Goal: Task Accomplishment & Management: Manage account settings

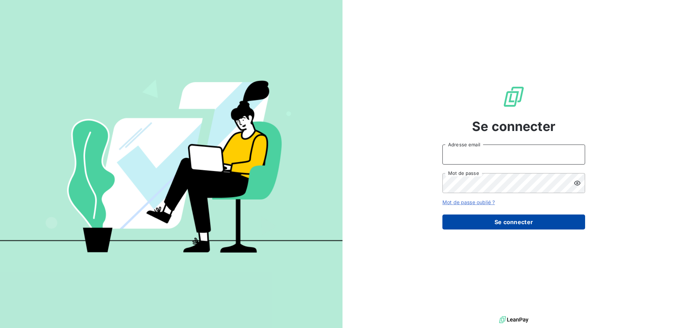
type input "compta-clients@repagroup.com"
click at [465, 224] on button "Se connecter" at bounding box center [514, 222] width 143 height 15
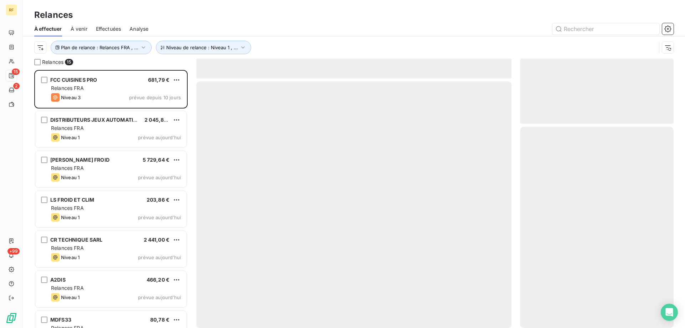
scroll to position [253, 148]
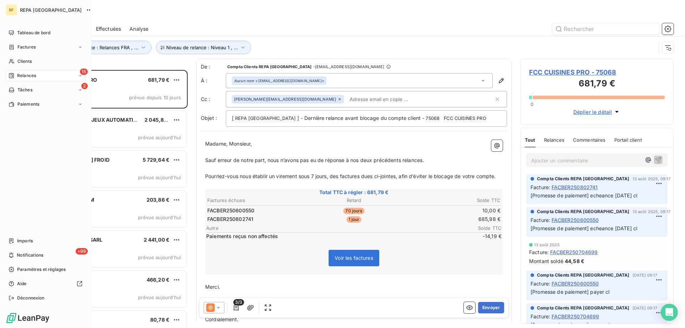
click at [27, 74] on span "Relances" at bounding box center [26, 75] width 19 height 6
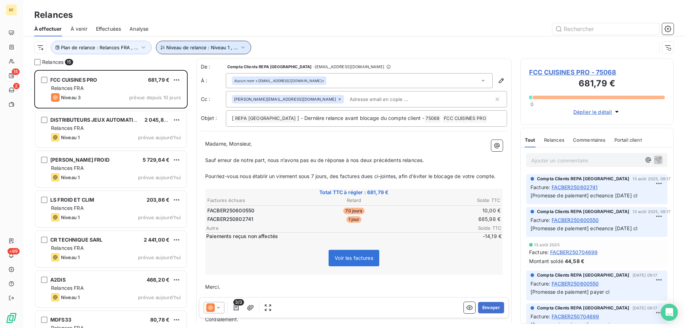
click at [187, 46] on span "Niveau de relance : Niveau 1 , ..." at bounding box center [202, 48] width 72 height 6
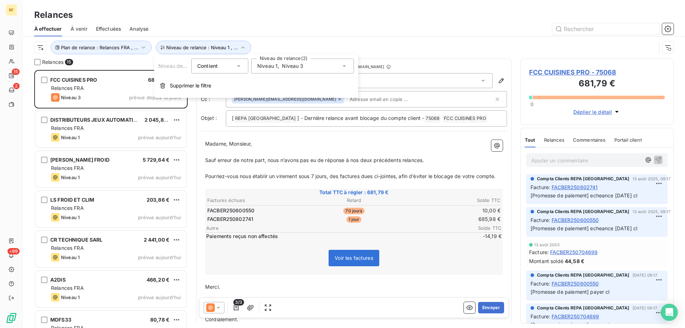
click at [291, 65] on span "Niveau 3" at bounding box center [292, 65] width 21 height 7
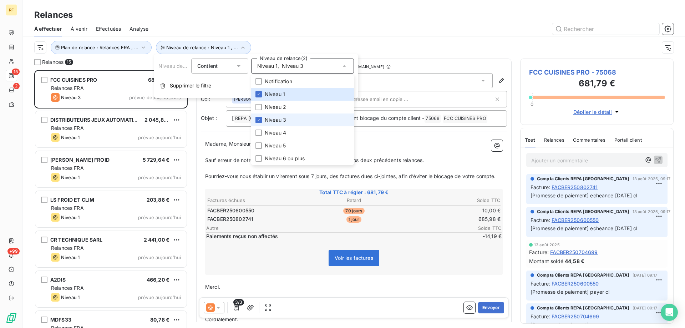
click at [290, 123] on li "Niveau 3" at bounding box center [302, 120] width 103 height 13
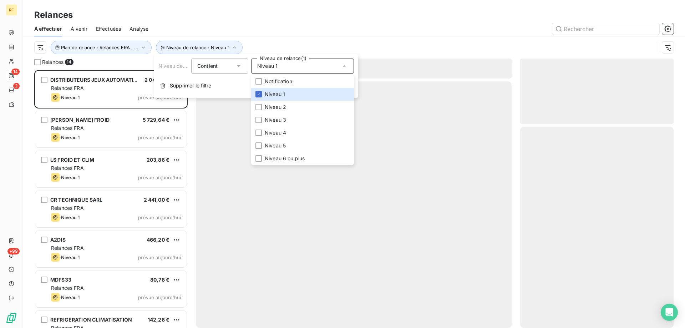
scroll to position [253, 148]
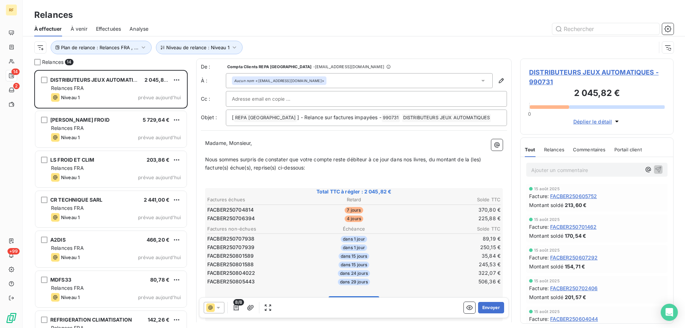
click at [285, 30] on div at bounding box center [415, 28] width 517 height 11
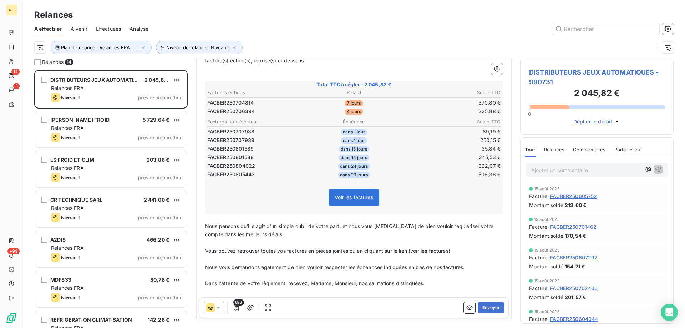
scroll to position [36, 0]
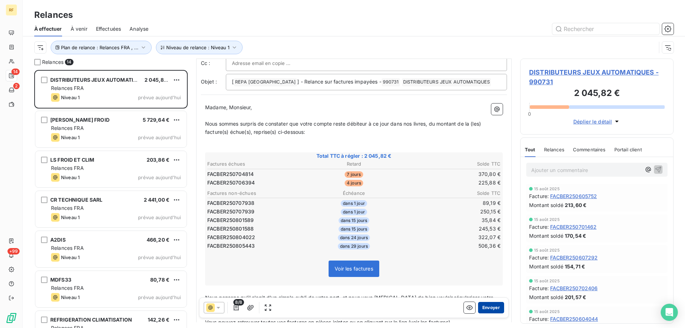
click at [483, 307] on button "Envoyer" at bounding box center [491, 307] width 26 height 11
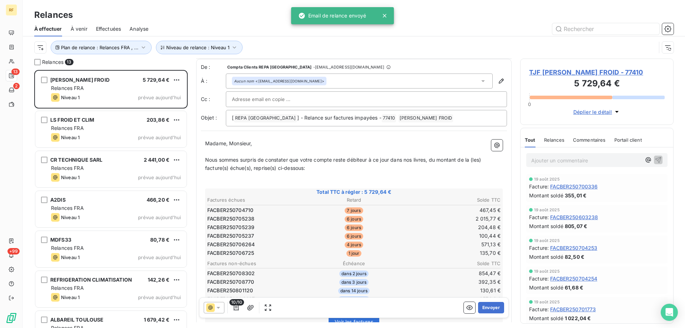
scroll to position [72, 0]
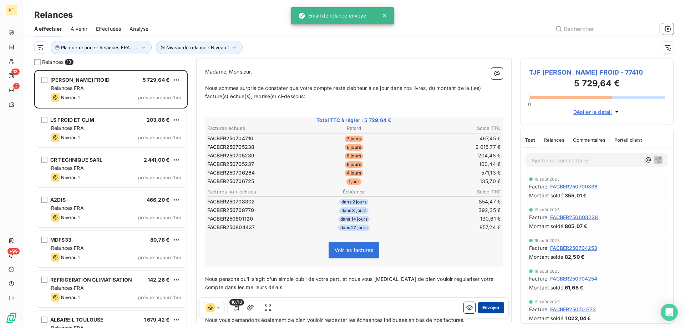
click at [482, 309] on button "Envoyer" at bounding box center [491, 307] width 26 height 11
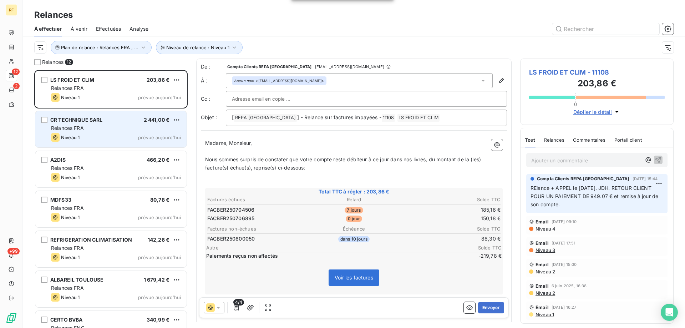
click at [114, 135] on div "Niveau 1 prévue aujourd’hui" at bounding box center [116, 137] width 130 height 9
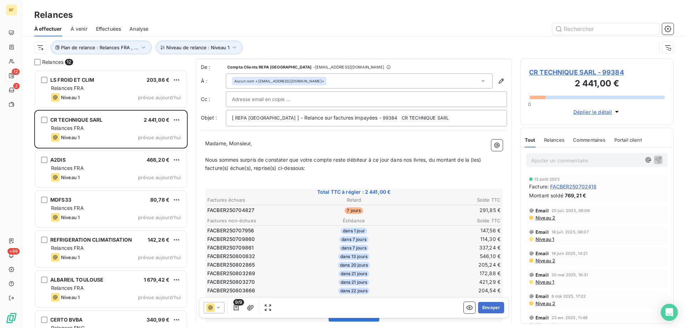
scroll to position [36, 0]
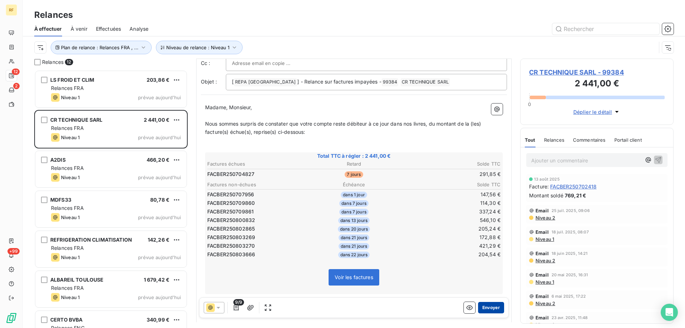
click at [482, 302] on button "Envoyer" at bounding box center [491, 307] width 26 height 11
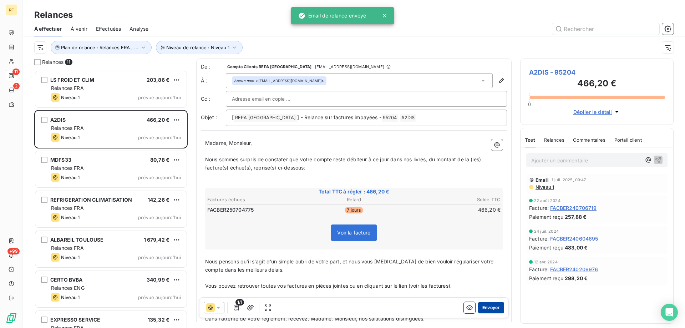
click at [485, 306] on button "Envoyer" at bounding box center [491, 307] width 26 height 11
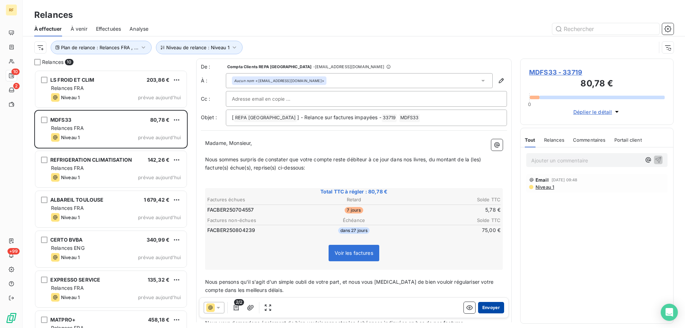
click at [484, 308] on button "Envoyer" at bounding box center [491, 307] width 26 height 11
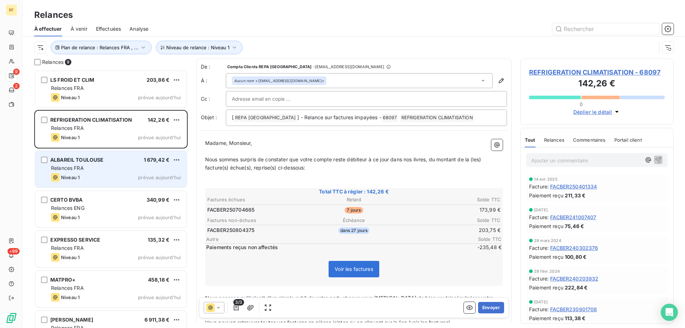
click at [109, 158] on div "ALBAREIL TOULOUSE 1 679,42 €" at bounding box center [116, 160] width 130 height 6
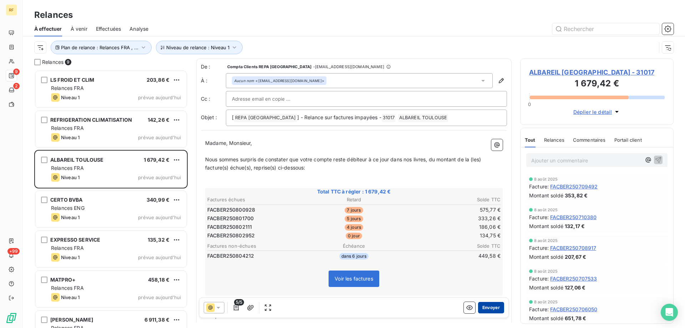
click at [478, 308] on button "Envoyer" at bounding box center [491, 307] width 26 height 11
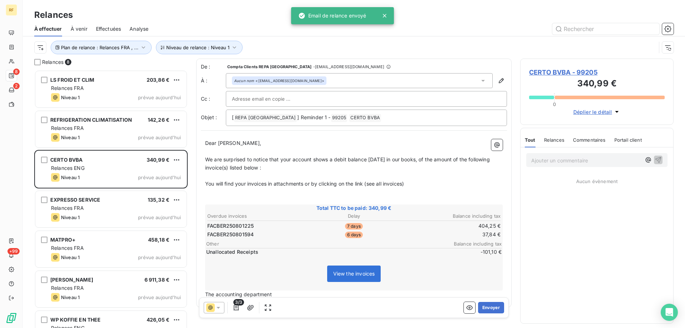
scroll to position [253, 148]
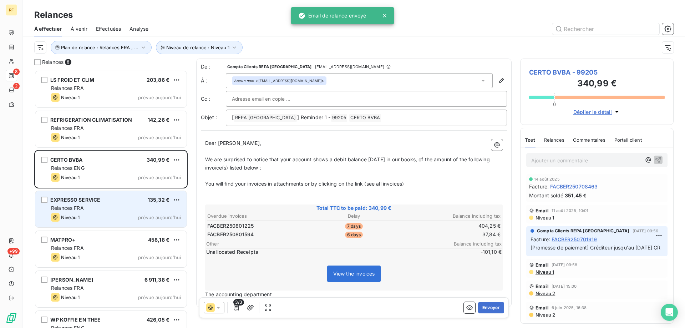
click at [137, 207] on div "Relances FRA" at bounding box center [116, 208] width 130 height 7
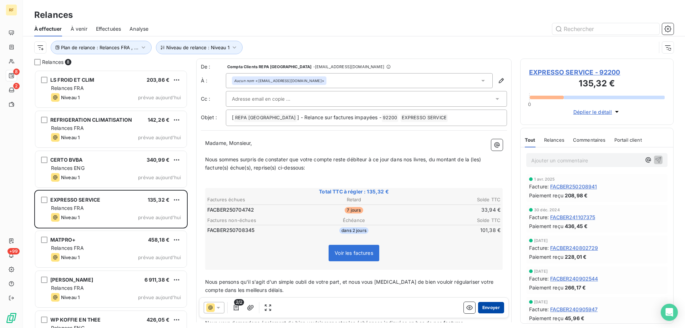
click at [487, 306] on button "Envoyer" at bounding box center [491, 307] width 26 height 11
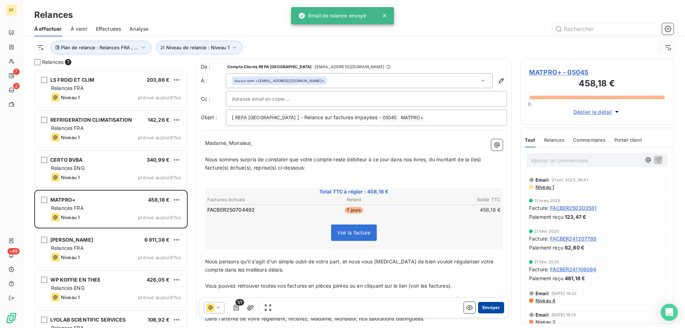
click at [478, 309] on button "Envoyer" at bounding box center [491, 307] width 26 height 11
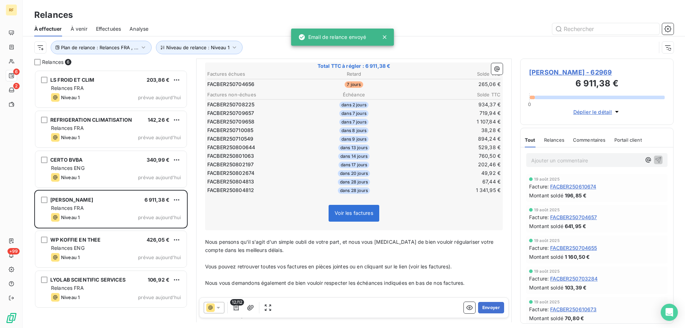
scroll to position [143, 0]
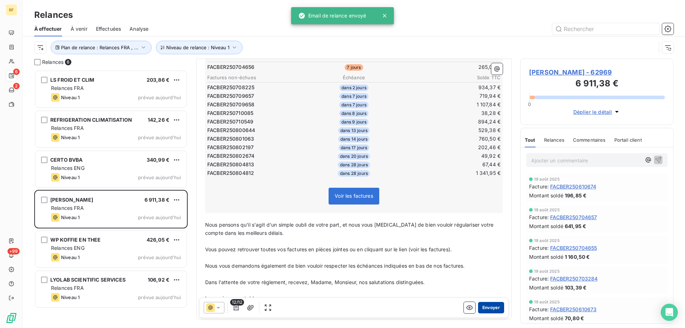
click at [491, 308] on button "Envoyer" at bounding box center [491, 307] width 26 height 11
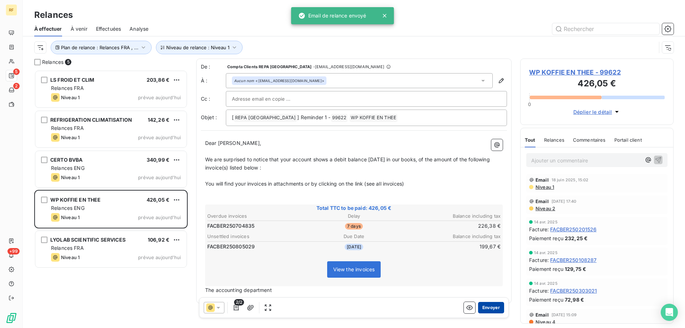
click at [492, 305] on button "Envoyer" at bounding box center [491, 307] width 26 height 11
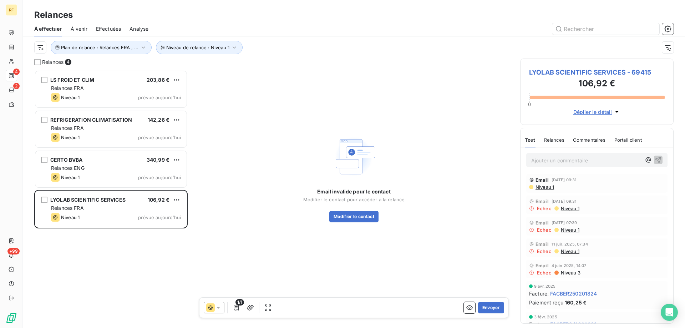
click at [542, 187] on span "Niveau 1" at bounding box center [544, 187] width 19 height 6
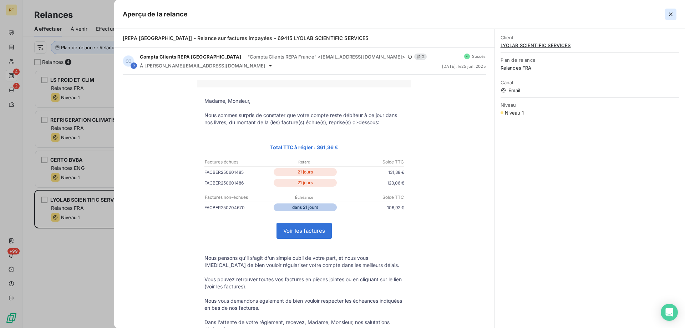
click at [669, 17] on icon "button" at bounding box center [671, 14] width 7 height 7
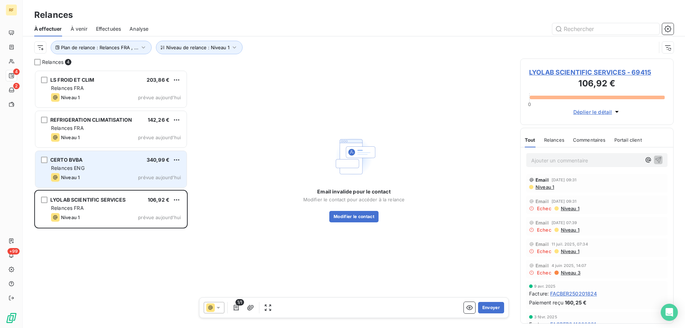
click at [102, 166] on div "Relances ENG" at bounding box center [116, 168] width 130 height 7
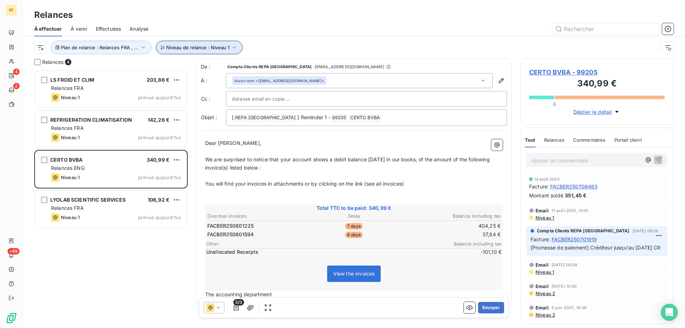
click at [218, 44] on button "Niveau de relance : Niveau 1" at bounding box center [199, 48] width 87 height 14
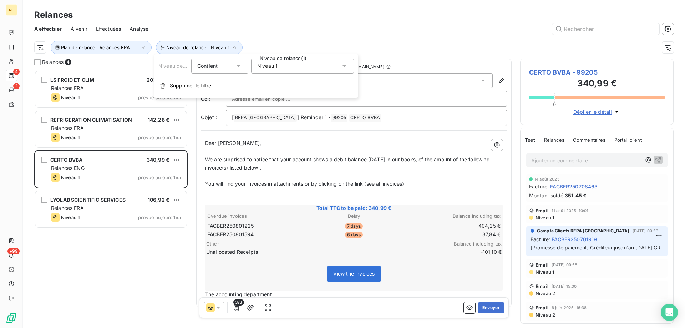
click at [285, 66] on div "Niveau 1" at bounding box center [302, 66] width 103 height 15
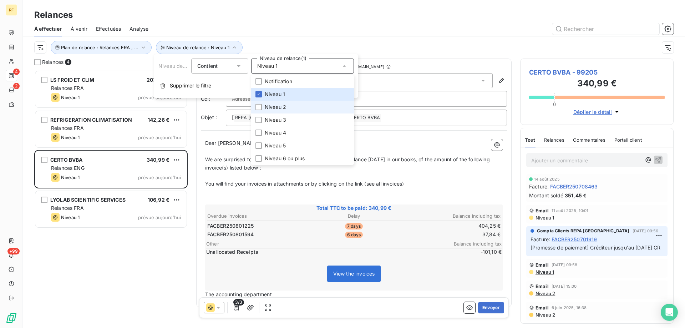
click at [289, 110] on li "Niveau 2" at bounding box center [302, 107] width 103 height 13
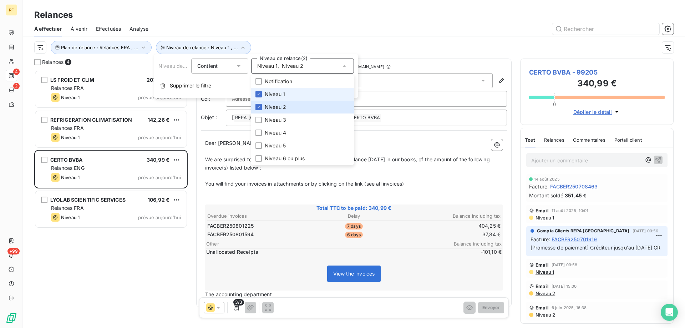
scroll to position [253, 148]
click at [286, 94] on li "Niveau 1" at bounding box center [302, 94] width 103 height 13
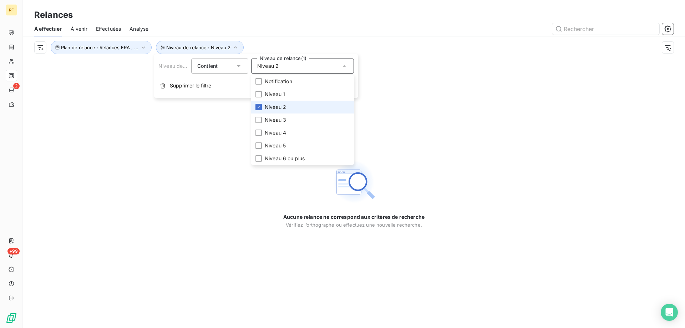
click at [280, 109] on span "Niveau 2" at bounding box center [275, 107] width 21 height 7
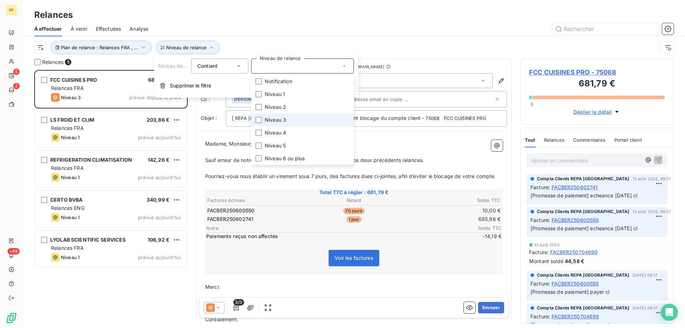
scroll to position [253, 148]
click at [275, 119] on span "Niveau 3" at bounding box center [275, 119] width 21 height 7
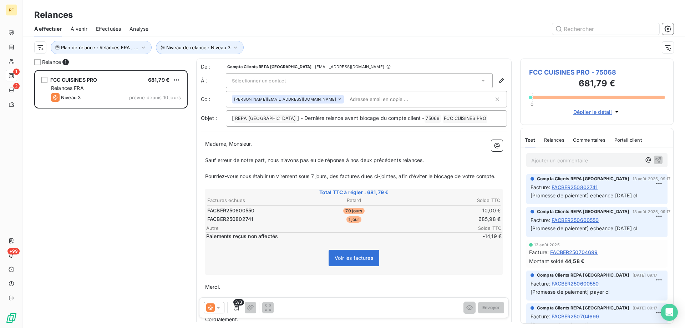
click at [127, 189] on div "FCC CUISINES PRO 681,79 € Relances FRA Niveau 3 prévue depuis 10 jours" at bounding box center [111, 199] width 154 height 258
click at [199, 48] on span "Niveau de relance : Niveau 3" at bounding box center [198, 48] width 64 height 6
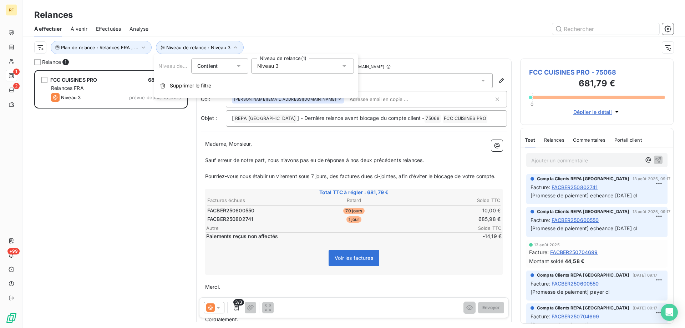
click at [292, 65] on div "Niveau 3" at bounding box center [302, 66] width 103 height 15
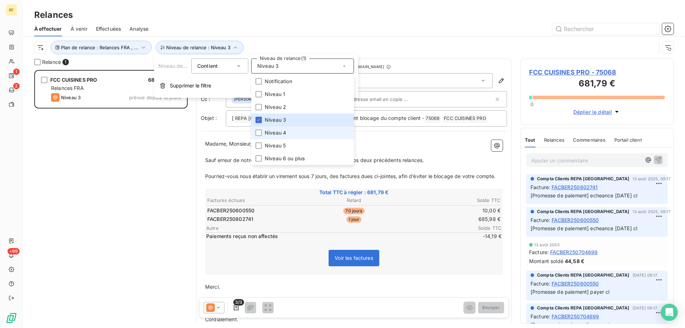
click at [293, 127] on li "Niveau 4" at bounding box center [302, 132] width 103 height 13
click at [292, 114] on li "Niveau 3" at bounding box center [302, 120] width 103 height 13
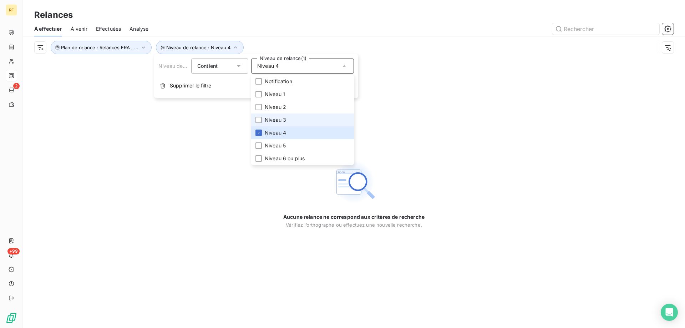
click at [286, 119] on span "Niveau 3" at bounding box center [275, 119] width 21 height 7
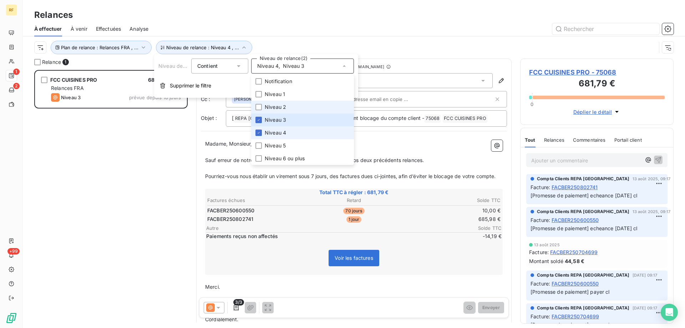
scroll to position [253, 148]
click at [281, 120] on span "Niveau 3" at bounding box center [275, 119] width 21 height 7
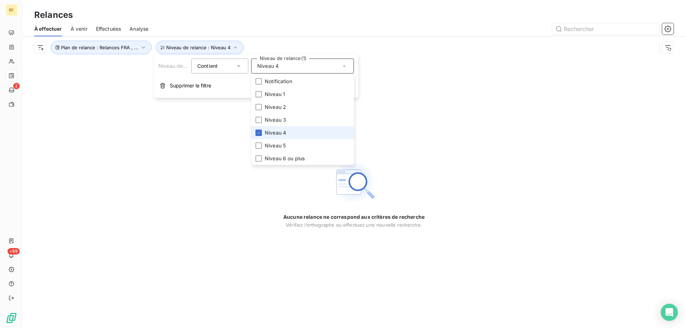
click at [281, 129] on li "Niveau 4" at bounding box center [302, 132] width 103 height 13
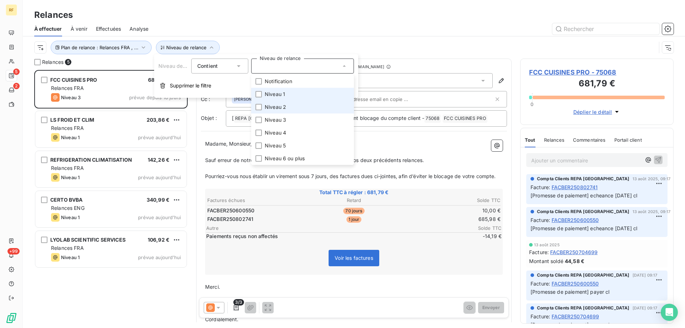
scroll to position [253, 148]
click at [280, 100] on li "Niveau 1" at bounding box center [302, 94] width 103 height 13
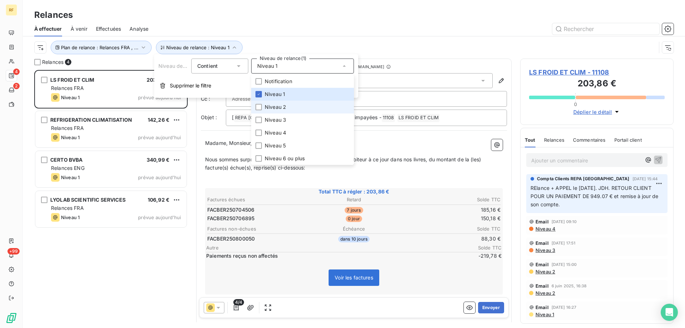
click at [275, 108] on span "Niveau 2" at bounding box center [275, 107] width 21 height 7
click at [281, 96] on span "Niveau 1" at bounding box center [275, 94] width 20 height 7
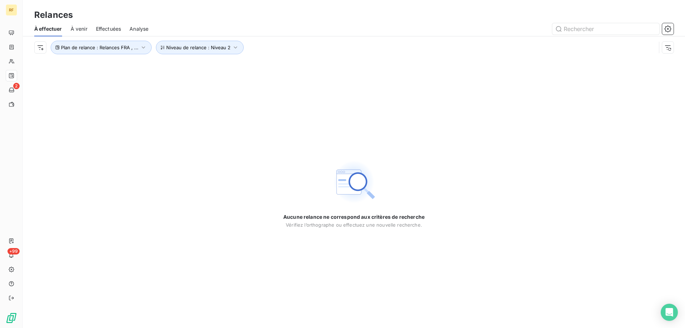
click at [169, 187] on div "Aucune relance ne correspond aux critères de recherche [PERSON_NAME] l’orthogra…" at bounding box center [354, 194] width 663 height 270
click at [223, 43] on button "Niveau de relance : Niveau 2" at bounding box center [200, 48] width 88 height 14
click at [275, 67] on span "Niveau 2" at bounding box center [267, 65] width 21 height 7
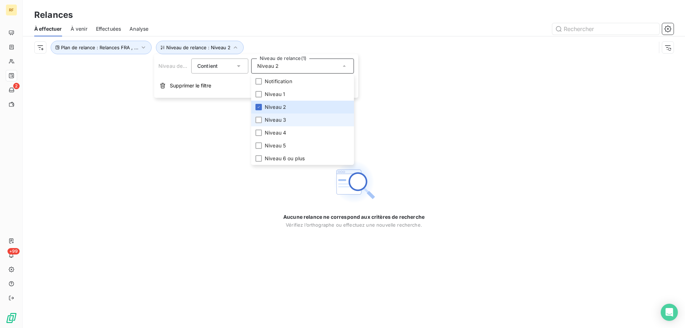
click at [281, 120] on span "Niveau 3" at bounding box center [275, 119] width 21 height 7
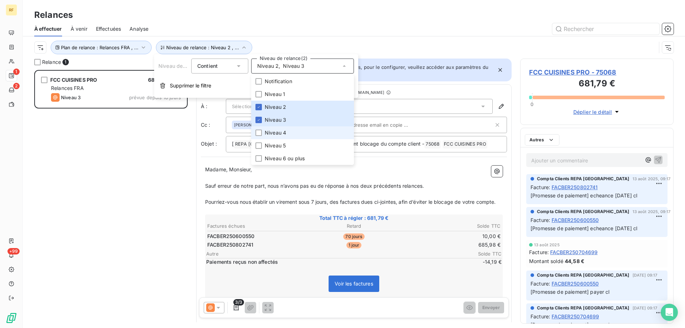
scroll to position [253, 148]
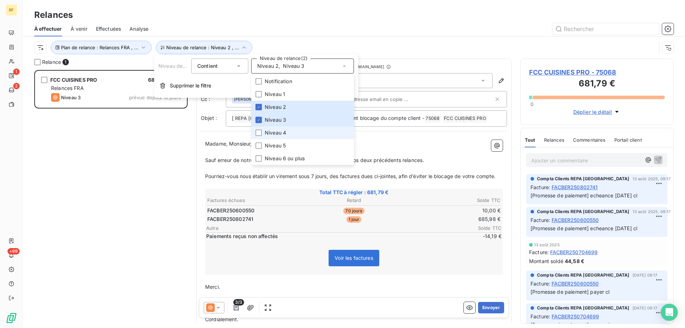
click at [281, 129] on li "Niveau 4" at bounding box center [302, 132] width 103 height 13
click at [152, 149] on div "FCC CUISINES PRO 681,79 € Relances FRA Niveau 3 prévue depuis 10 jours" at bounding box center [111, 199] width 154 height 258
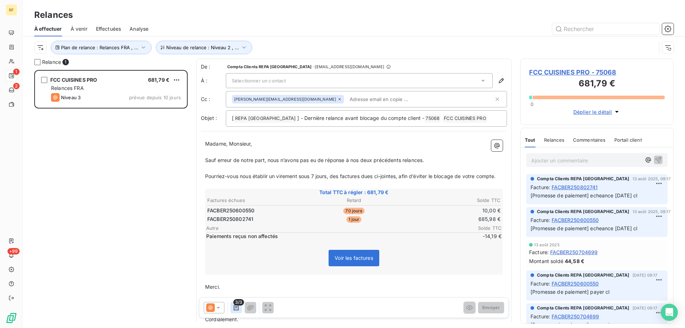
click at [235, 307] on icon "button" at bounding box center [236, 307] width 7 height 7
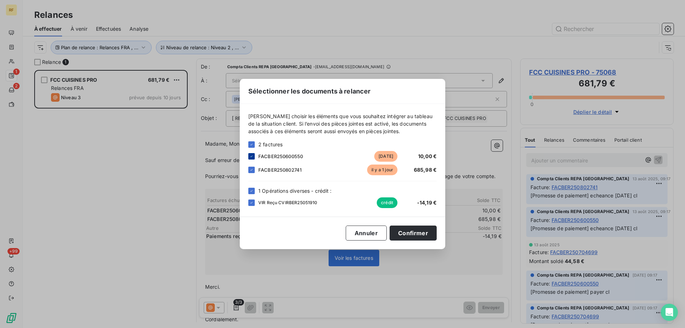
click at [251, 159] on div at bounding box center [251, 156] width 6 height 6
click at [250, 205] on div at bounding box center [251, 203] width 6 height 6
click at [406, 235] on button "Confirmer" at bounding box center [413, 233] width 47 height 15
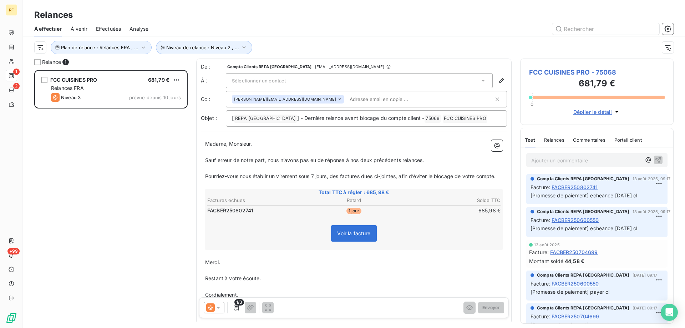
click at [214, 308] on icon at bounding box center [210, 307] width 9 height 9
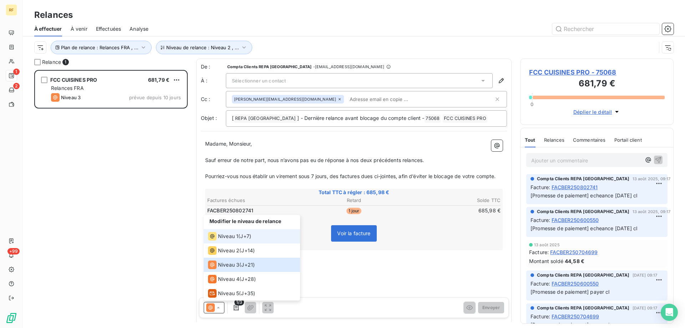
click at [234, 238] on span "Niveau 1" at bounding box center [228, 236] width 20 height 7
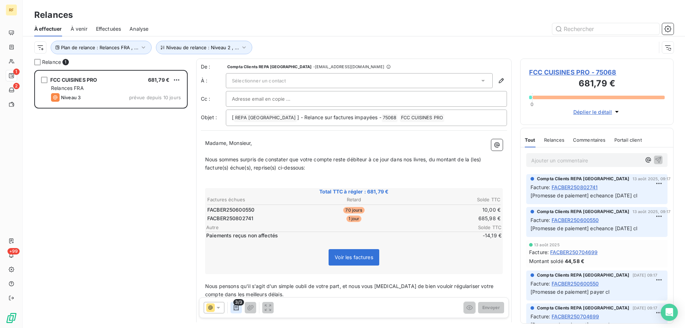
click at [236, 310] on icon "button" at bounding box center [236, 308] width 5 height 6
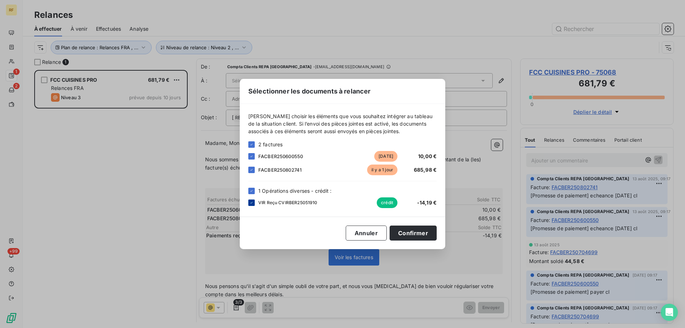
click at [255, 203] on div at bounding box center [251, 203] width 6 height 6
click at [251, 157] on icon at bounding box center [252, 156] width 2 height 1
drag, startPoint x: 410, startPoint y: 232, endPoint x: 405, endPoint y: 234, distance: 5.1
click at [410, 232] on button "Confirmer" at bounding box center [413, 233] width 47 height 15
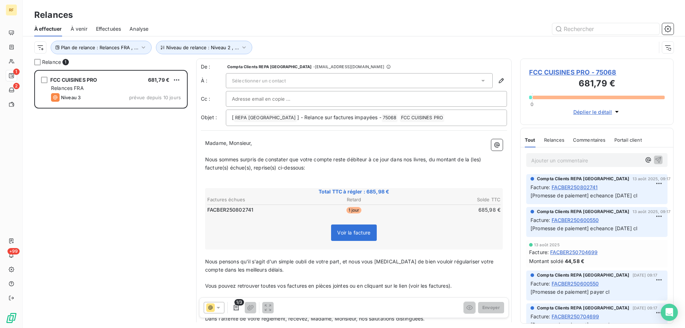
click at [257, 102] on input "text" at bounding box center [270, 99] width 77 height 11
click at [154, 228] on div "FCC CUISINES PRO 681,79 € Relances FRA Niveau 3 prévue depuis 10 jours" at bounding box center [111, 199] width 154 height 258
click at [310, 99] on div at bounding box center [366, 99] width 269 height 11
click at [334, 80] on div "Sélectionner un contact" at bounding box center [359, 80] width 267 height 15
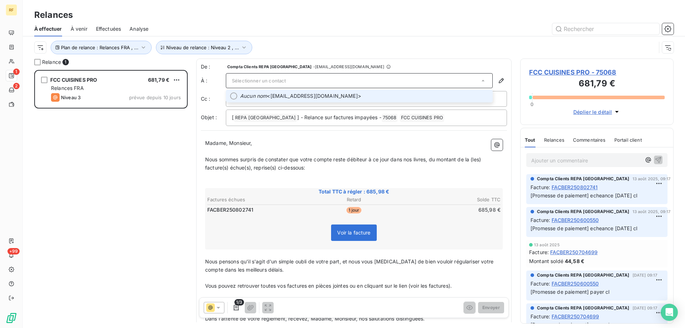
click at [284, 97] on span "Aucun nom <[EMAIL_ADDRESS][DOMAIN_NAME]>" at bounding box center [364, 95] width 248 height 7
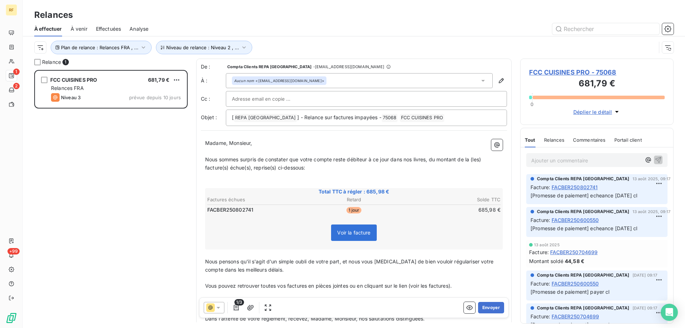
click at [174, 162] on div "FCC CUISINES PRO 681,79 € Relances FRA Niveau 3 prévue depuis 10 jours" at bounding box center [111, 199] width 154 height 258
click at [571, 74] on span "FCC CUISINES PRO - 75068" at bounding box center [597, 72] width 136 height 10
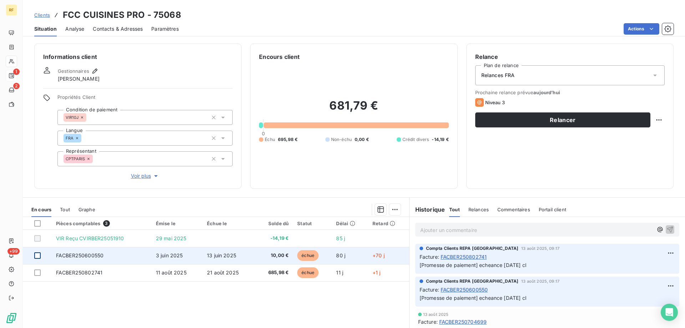
click at [37, 256] on div at bounding box center [37, 255] width 6 height 6
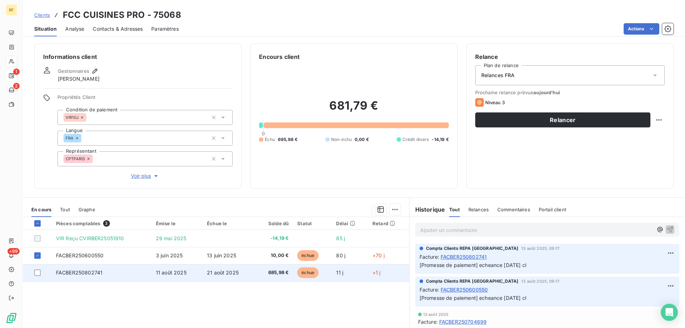
click at [38, 269] on td at bounding box center [37, 272] width 29 height 17
click at [39, 273] on div at bounding box center [37, 273] width 6 height 6
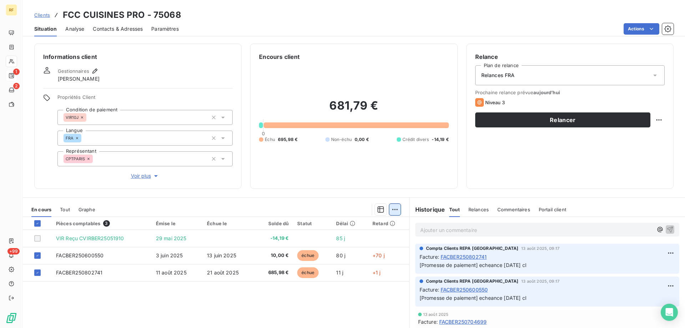
click at [390, 209] on html "RF 1 2 +99 Clients FCC CUISINES PRO - 75068 Situation Analyse Contacts & Adress…" at bounding box center [342, 164] width 685 height 328
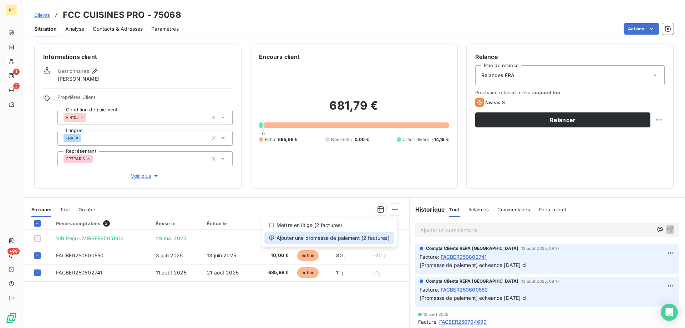
click at [359, 238] on div "Ajouter une promesse de paiement (2 factures)" at bounding box center [330, 237] width 130 height 11
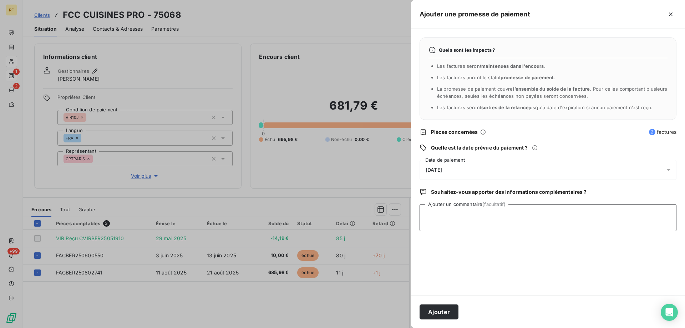
click at [440, 226] on textarea "Ajouter un commentaire (facultatif)" at bounding box center [548, 217] width 257 height 27
type textarea "Relance à J+1 bloquée"
click at [438, 312] on button "Ajouter" at bounding box center [439, 312] width 39 height 15
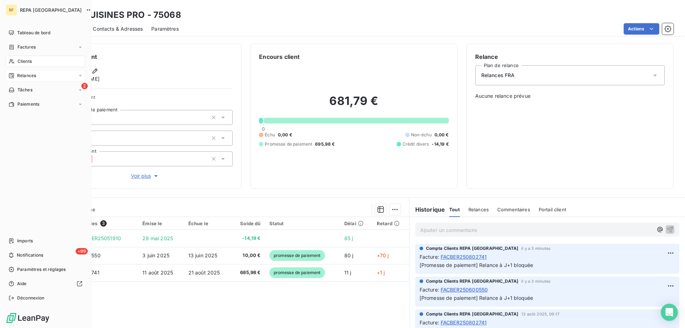
click at [24, 74] on span "Relances" at bounding box center [26, 75] width 19 height 6
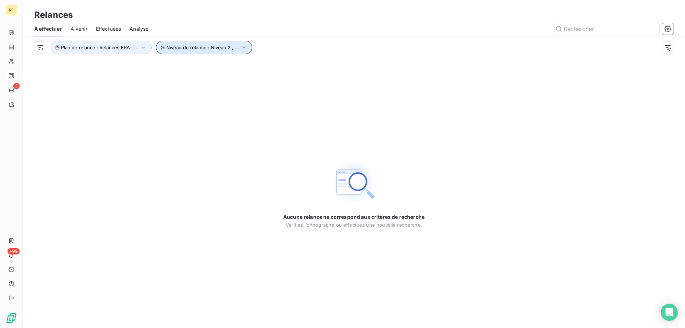
click at [205, 53] on button "Niveau de relance : Niveau 2 , ..." at bounding box center [204, 48] width 96 height 14
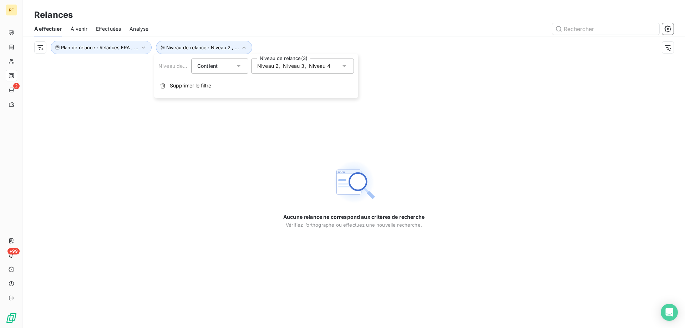
click at [299, 67] on span "Niveau 3" at bounding box center [293, 65] width 21 height 7
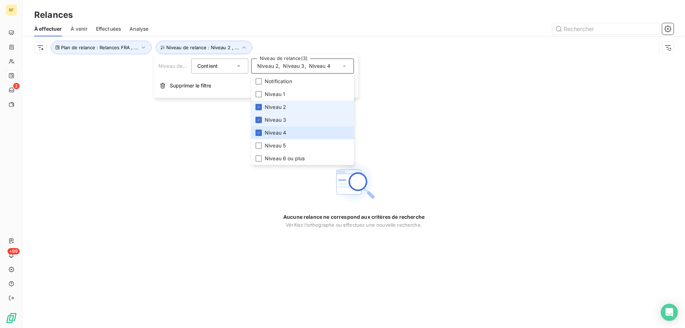
drag, startPoint x: 297, startPoint y: 107, endPoint x: 294, endPoint y: 117, distance: 10.5
click at [297, 107] on li "Niveau 2" at bounding box center [302, 107] width 103 height 13
click at [293, 120] on li "Niveau 3" at bounding box center [302, 120] width 103 height 13
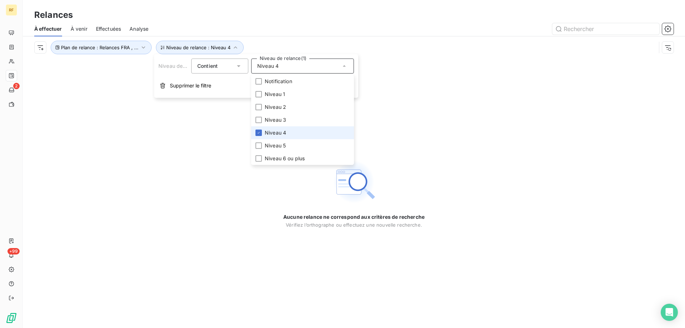
click at [291, 130] on li "Niveau 4" at bounding box center [302, 132] width 103 height 13
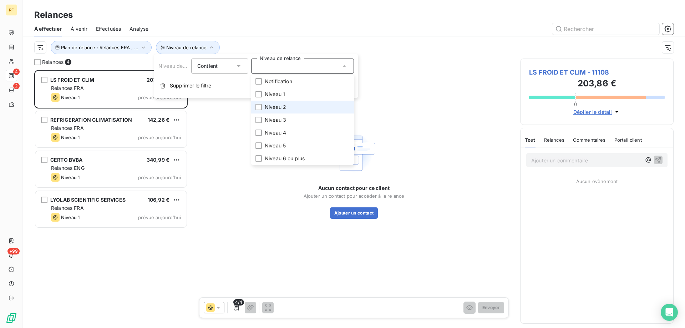
scroll to position [253, 148]
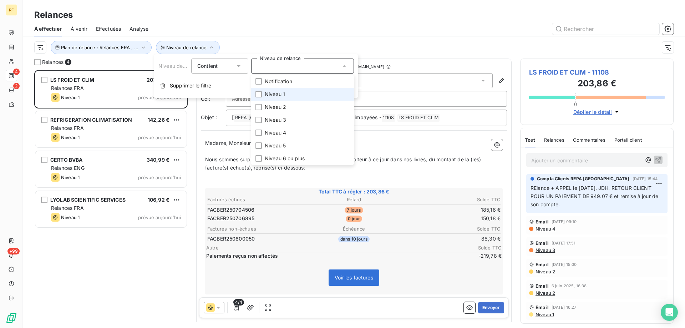
click at [293, 93] on li "Niveau 1" at bounding box center [302, 94] width 103 height 13
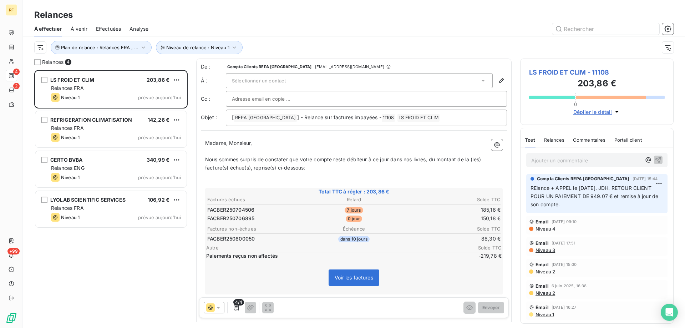
click at [303, 34] on div at bounding box center [415, 28] width 517 height 11
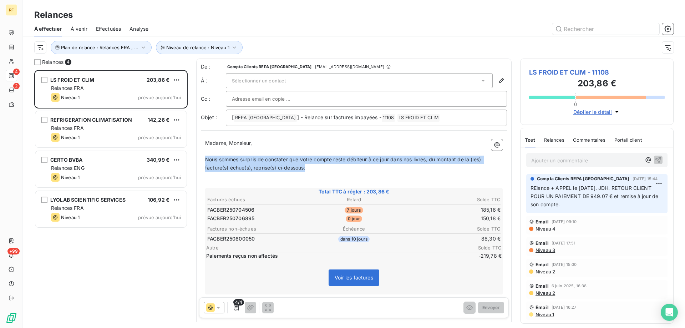
drag, startPoint x: 320, startPoint y: 169, endPoint x: 205, endPoint y: 162, distance: 115.9
click at [205, 162] on div "Madame, Monsieur, ﻿ Nous sommes surpris de constater que votre compte reste déb…" at bounding box center [354, 266] width 306 height 262
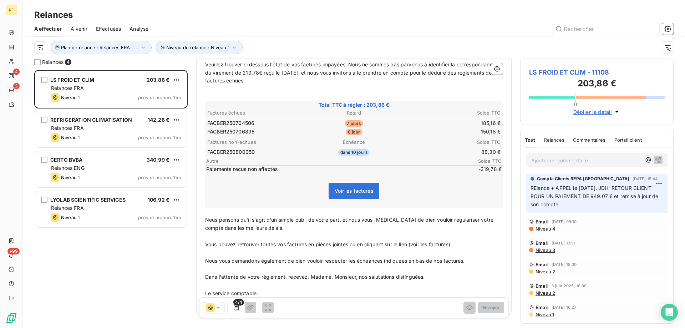
scroll to position [117, 0]
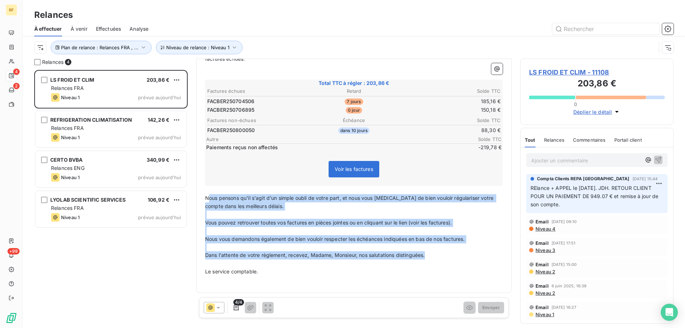
drag, startPoint x: 430, startPoint y: 255, endPoint x: 207, endPoint y: 198, distance: 229.4
click at [207, 198] on div "Madame, Monsieur, ﻿ [PERSON_NAME] trouver ci dessous l'état de vos factures imp…" at bounding box center [354, 153] width 298 height 262
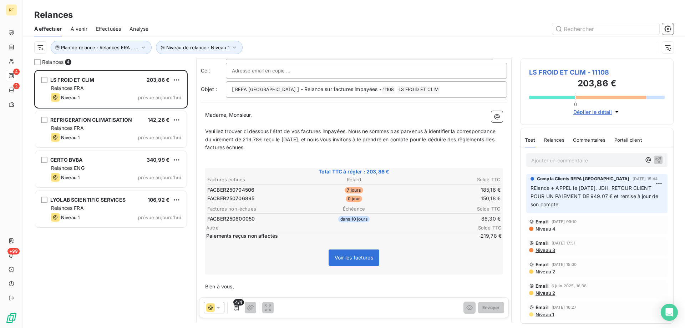
scroll to position [0, 0]
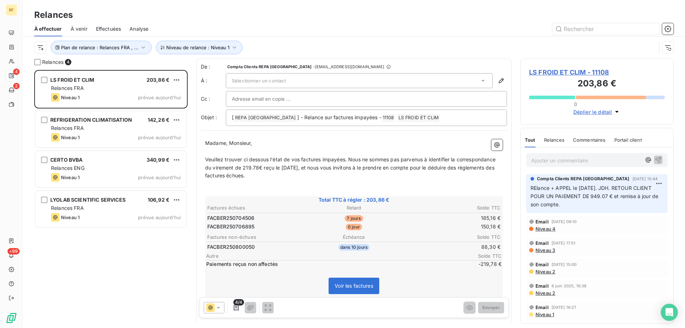
click at [462, 169] on span "Veuillez trouver ci dessous l'état de vos factures impayées. Nous ne sommes pas…" at bounding box center [351, 167] width 292 height 22
click at [302, 80] on div "Sélectionner un contact" at bounding box center [359, 80] width 267 height 15
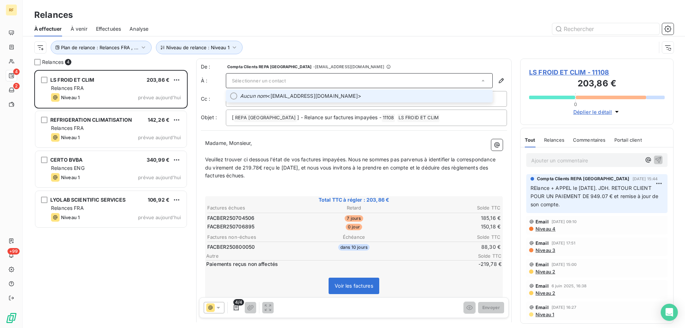
click at [296, 97] on span "Aucun nom <[EMAIL_ADDRESS][DOMAIN_NAME]>" at bounding box center [364, 95] width 248 height 7
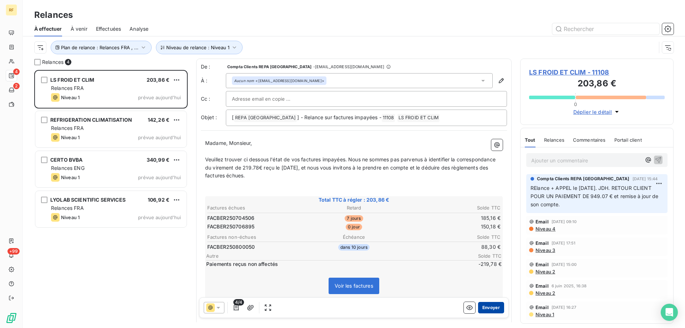
click at [487, 307] on button "Envoyer" at bounding box center [491, 307] width 26 height 11
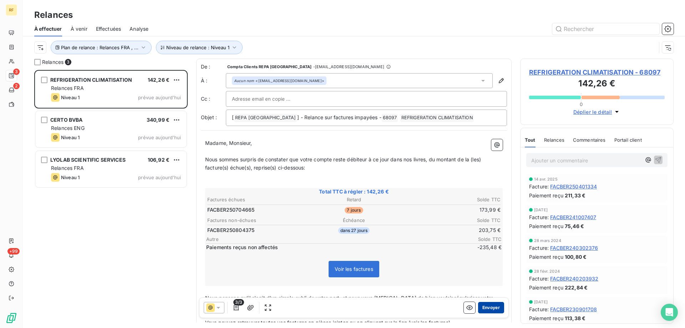
click at [489, 306] on button "Envoyer" at bounding box center [491, 307] width 26 height 11
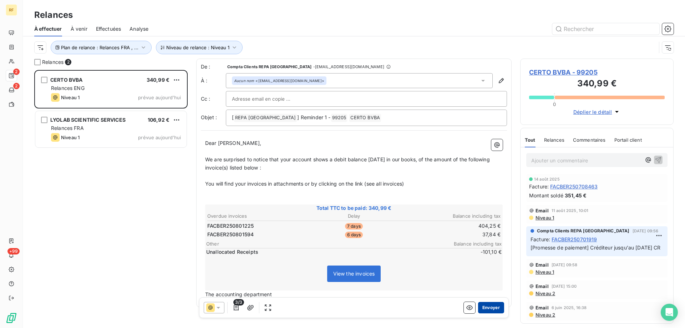
click at [484, 306] on button "Envoyer" at bounding box center [491, 307] width 26 height 11
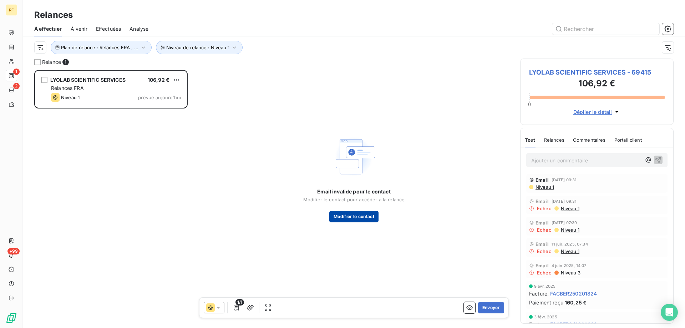
click at [363, 214] on button "Modifier le contact" at bounding box center [354, 216] width 49 height 11
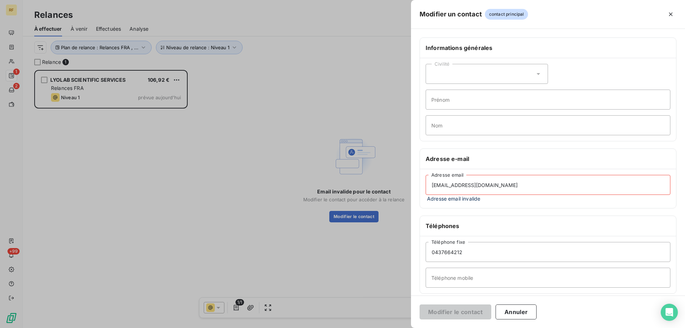
drag, startPoint x: 446, startPoint y: 186, endPoint x: 395, endPoint y: 187, distance: 51.8
click at [395, 328] on div "Modifier un contact contact principal Informations générales Civilité Prénom No…" at bounding box center [342, 328] width 685 height 0
type input "[EMAIL_ADDRESS][DOMAIN_NAME]"
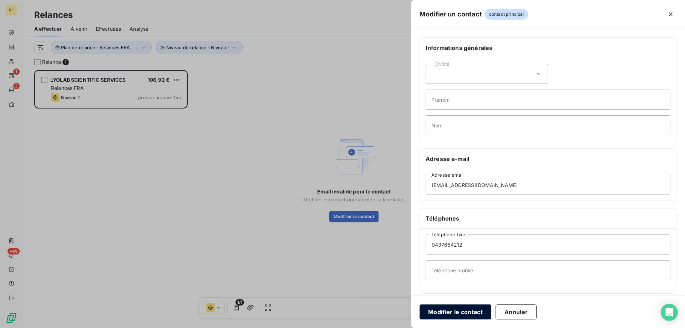
click at [459, 310] on button "Modifier le contact" at bounding box center [456, 312] width 72 height 15
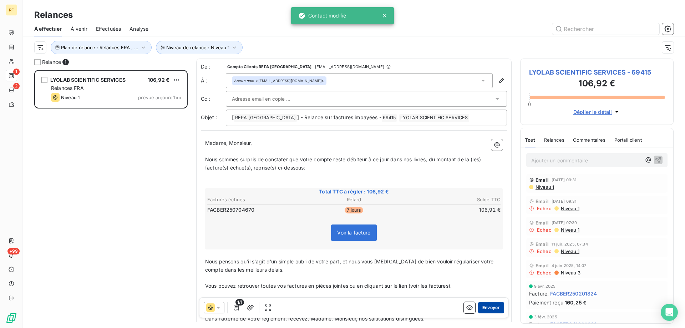
click at [487, 307] on button "Envoyer" at bounding box center [491, 307] width 26 height 11
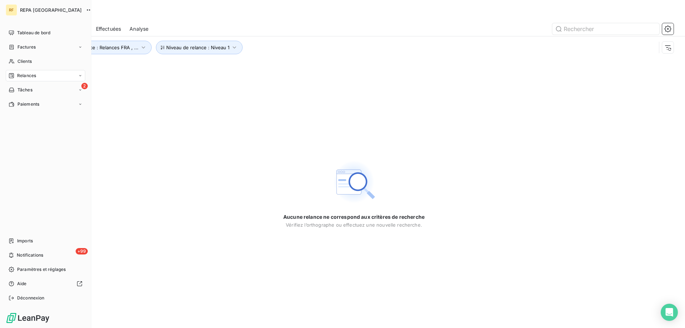
click at [55, 77] on div "Relances" at bounding box center [46, 75] width 80 height 11
click at [35, 92] on span "À effectuer" at bounding box center [28, 90] width 23 height 6
click at [33, 106] on div "À venir" at bounding box center [49, 104] width 71 height 11
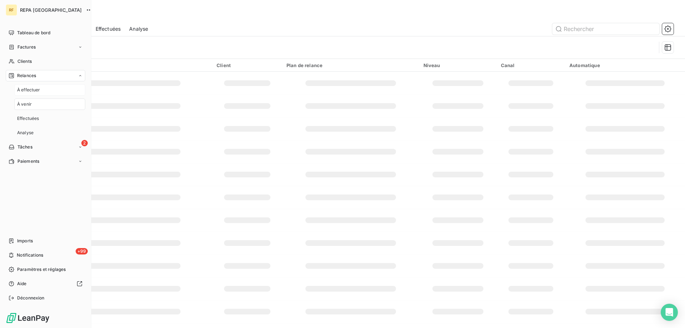
click at [35, 94] on div "À effectuer" at bounding box center [49, 89] width 71 height 11
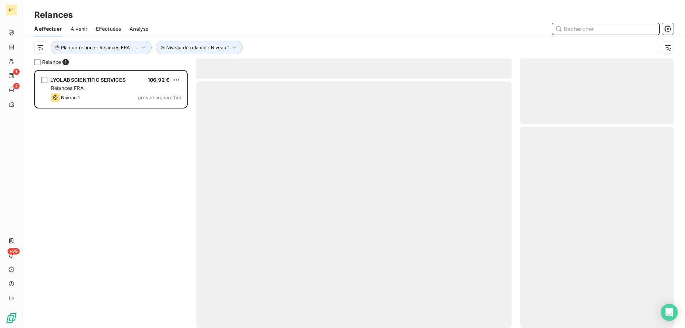
scroll to position [253, 148]
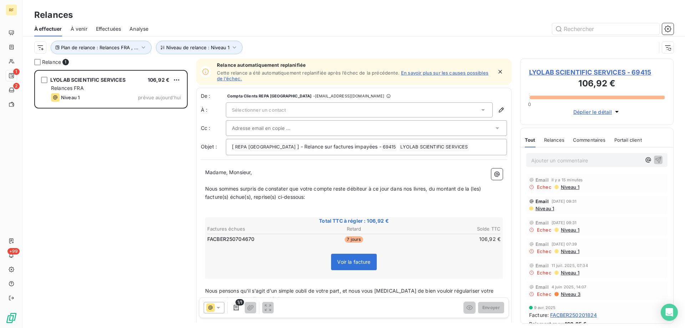
click at [118, 143] on div "LYOLAB SCIENTIFIC SERVICES 106,92 € Relances FRA Niveau 1 prévue [DATE]" at bounding box center [111, 199] width 154 height 258
click at [262, 110] on span "Sélectionner un contact" at bounding box center [259, 110] width 54 height 6
click at [311, 47] on div "Plan de relance : Relances FRA , ... Niveau de relance : Niveau 1" at bounding box center [345, 48] width 622 height 14
click at [594, 73] on span "LYOLAB SCIENTIFIC SERVICES - 69415" at bounding box center [597, 72] width 136 height 10
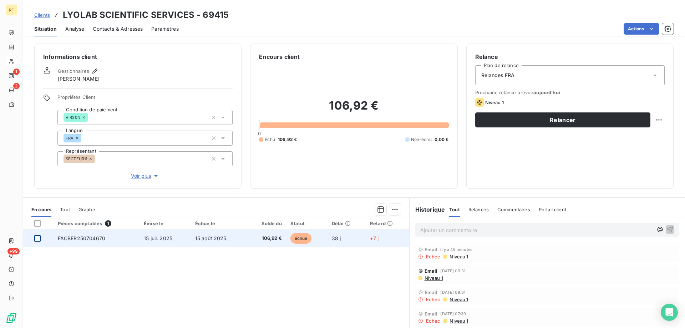
click at [38, 239] on div at bounding box center [37, 238] width 6 height 6
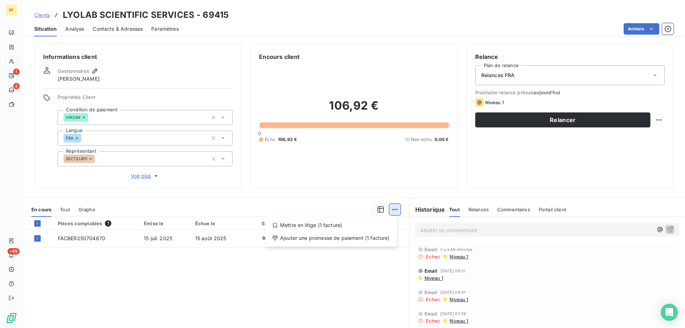
click at [396, 209] on html "RF 1 2 +99 Clients LYOLAB SCIENTIFIC SERVICES - 69415 Situation Analyse Contact…" at bounding box center [342, 164] width 685 height 328
click at [346, 238] on div "Ajouter une promesse de paiement (1 facture)" at bounding box center [331, 237] width 126 height 11
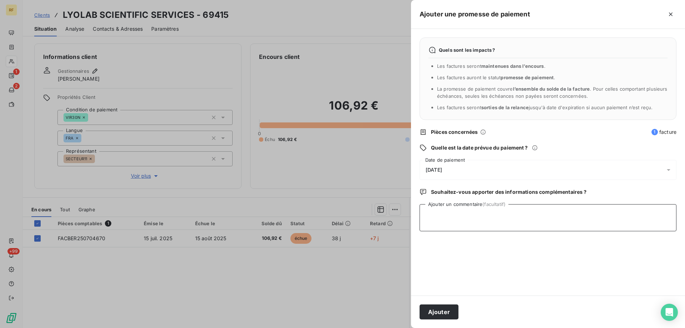
click at [461, 225] on textarea "Ajouter un commentaire (facultatif)" at bounding box center [548, 217] width 257 height 27
click at [512, 214] on textarea "replanifiée [DATE]" at bounding box center [548, 217] width 257 height 27
type textarea "replanifiée [DATE] - pb mail"
click at [442, 316] on button "Ajouter" at bounding box center [439, 312] width 39 height 15
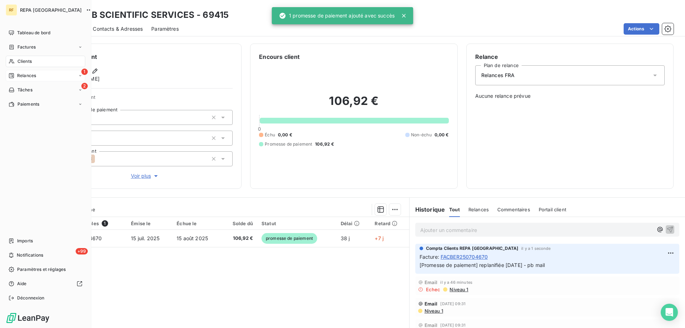
click at [16, 73] on div "Relances" at bounding box center [22, 75] width 27 height 6
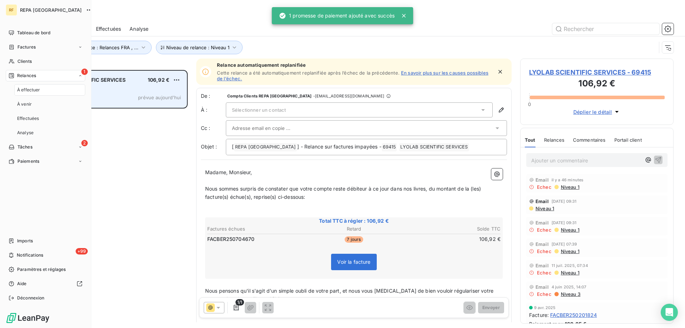
scroll to position [253, 148]
